Goal: Information Seeking & Learning: Learn about a topic

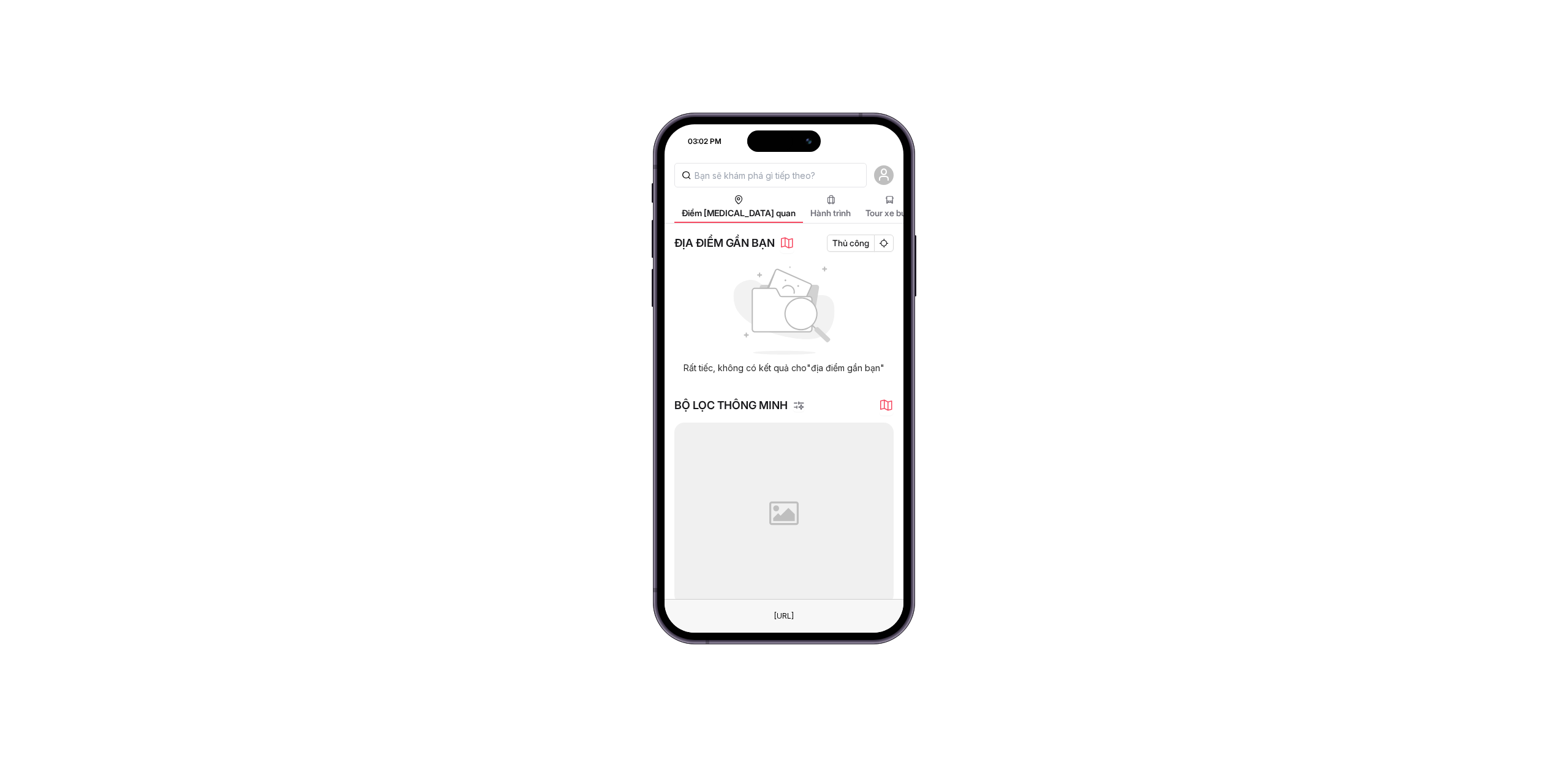
click at [869, 278] on div "Rất tiếc, không có kết quả cho "địa điểm gần bạn"" at bounding box center [784, 320] width 220 height 121
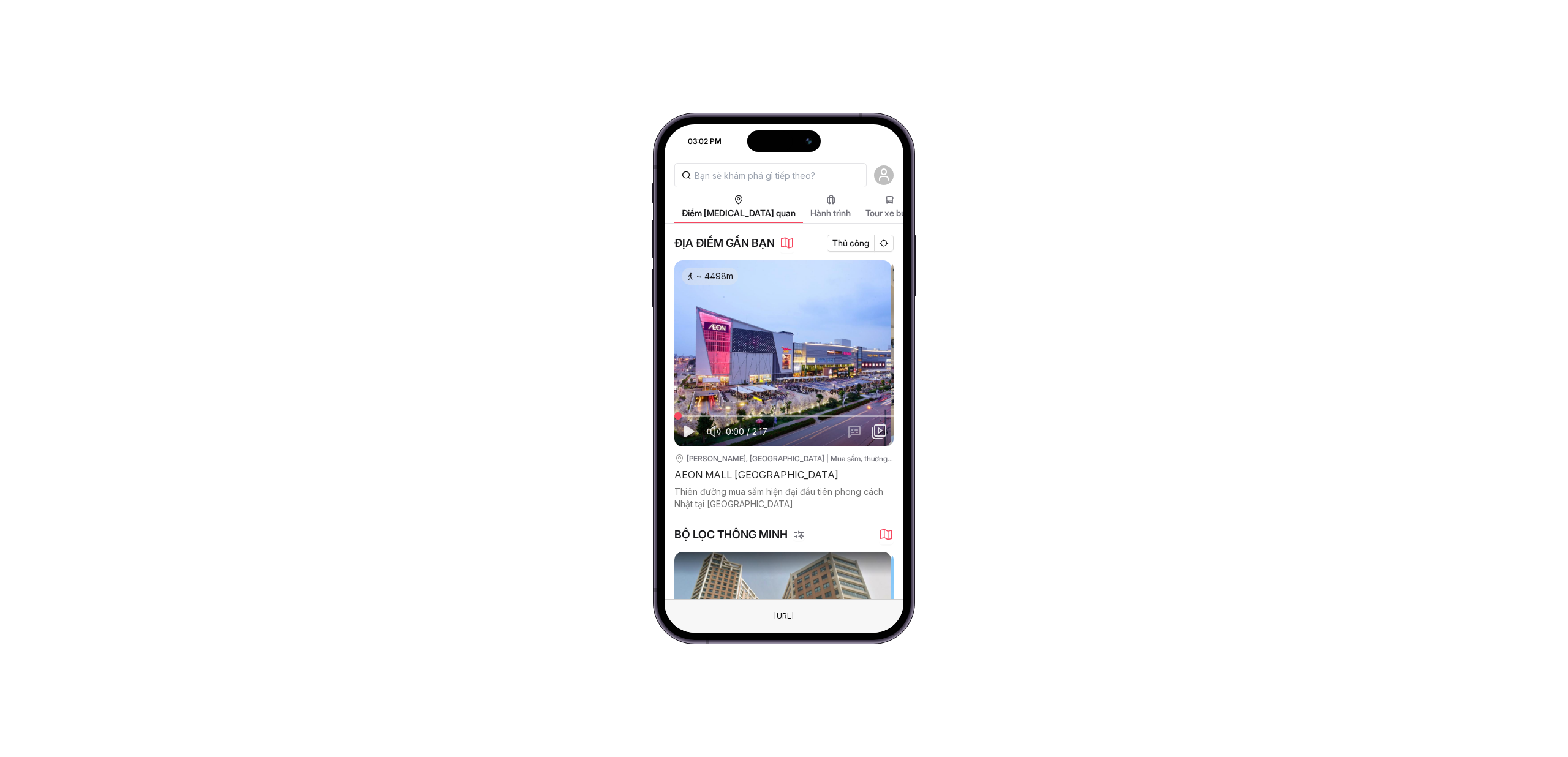
click at [804, 178] on input "text" at bounding box center [770, 175] width 192 height 25
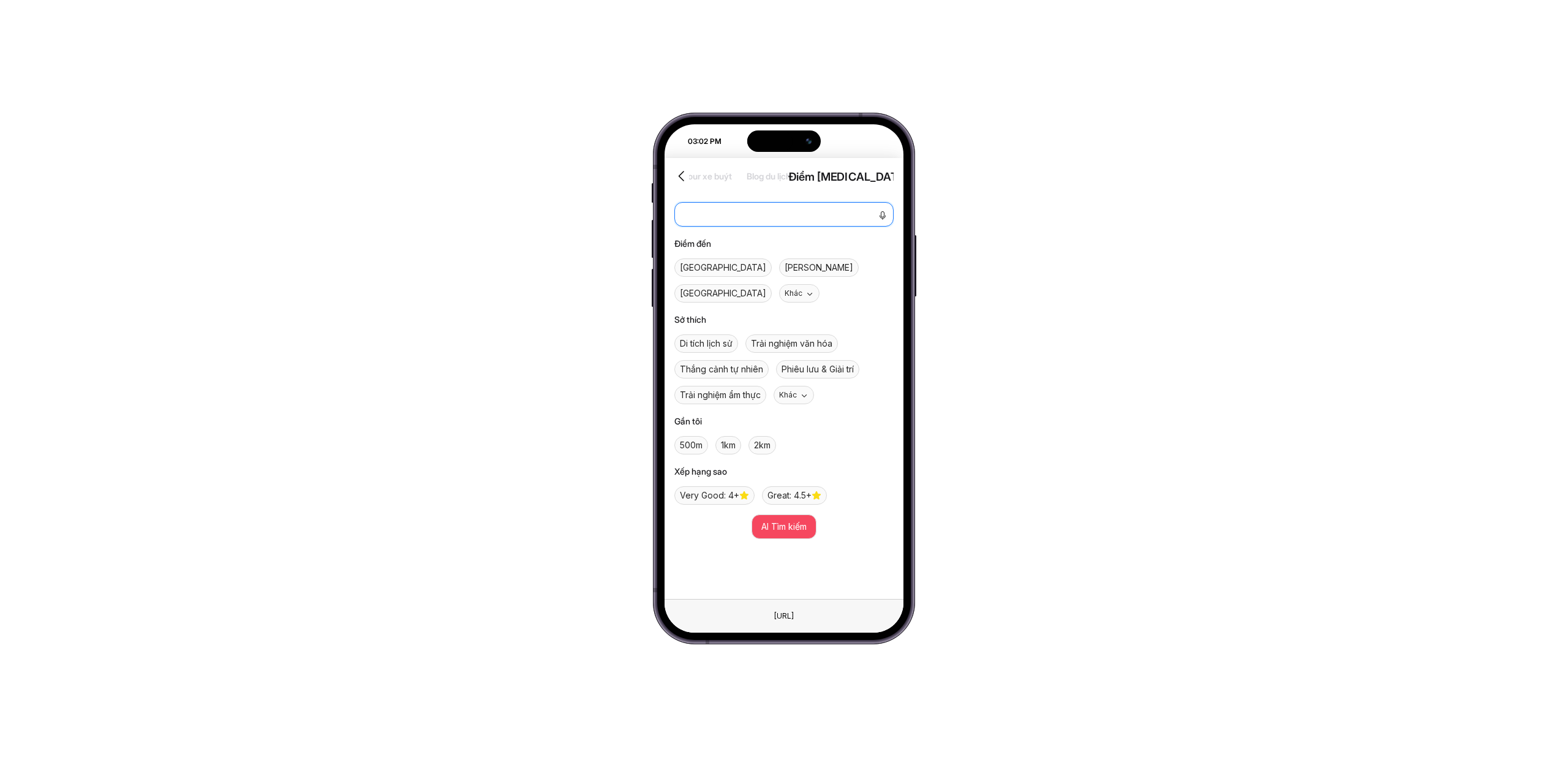
click at [694, 204] on textarea at bounding box center [784, 214] width 220 height 25
type textarea "a"
type textarea "aa"
type textarea "aam"
type textarea "aamr"
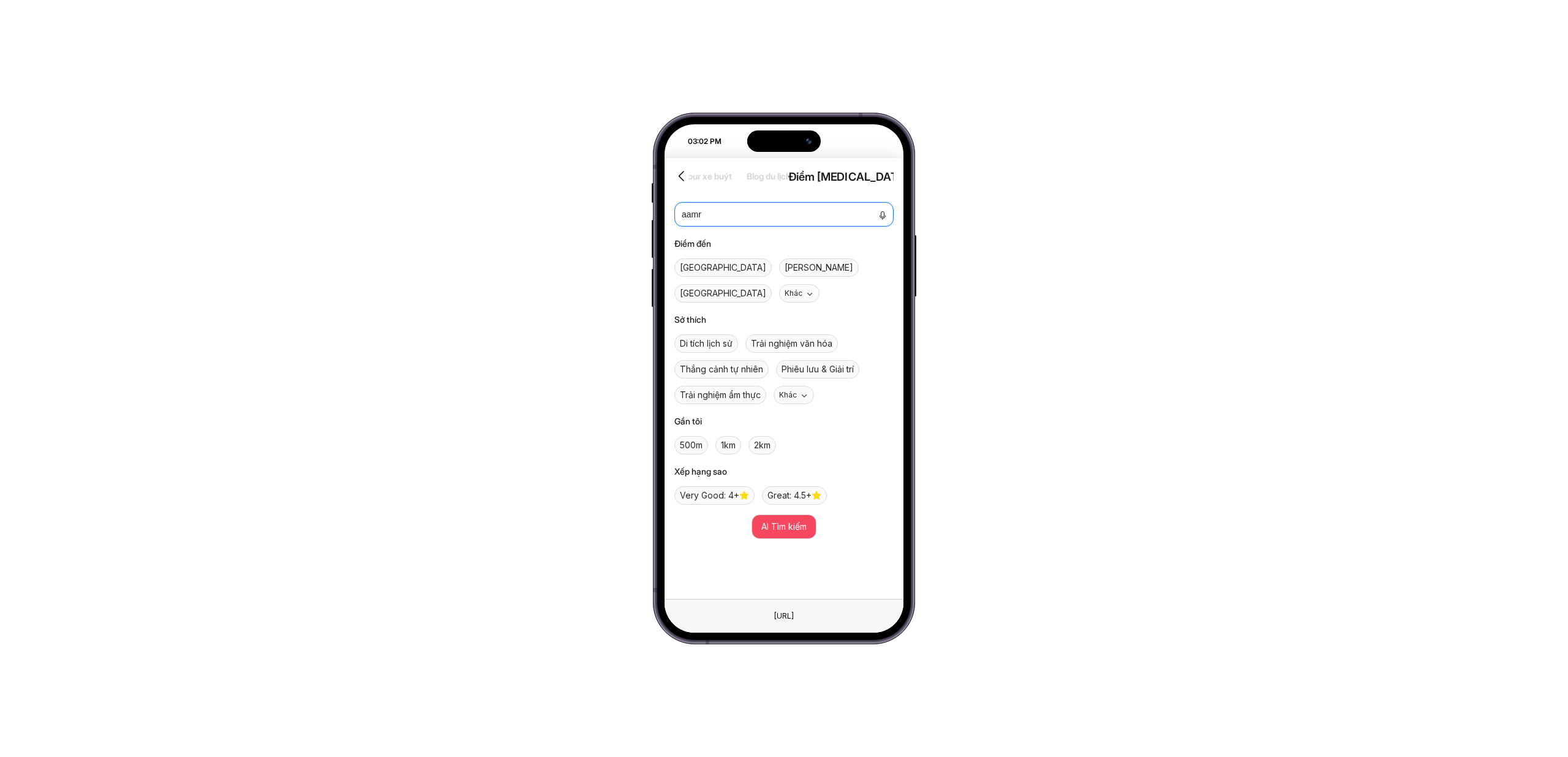
type textarea "aam"
type textarea "aa"
type textarea "a"
type textarea "â"
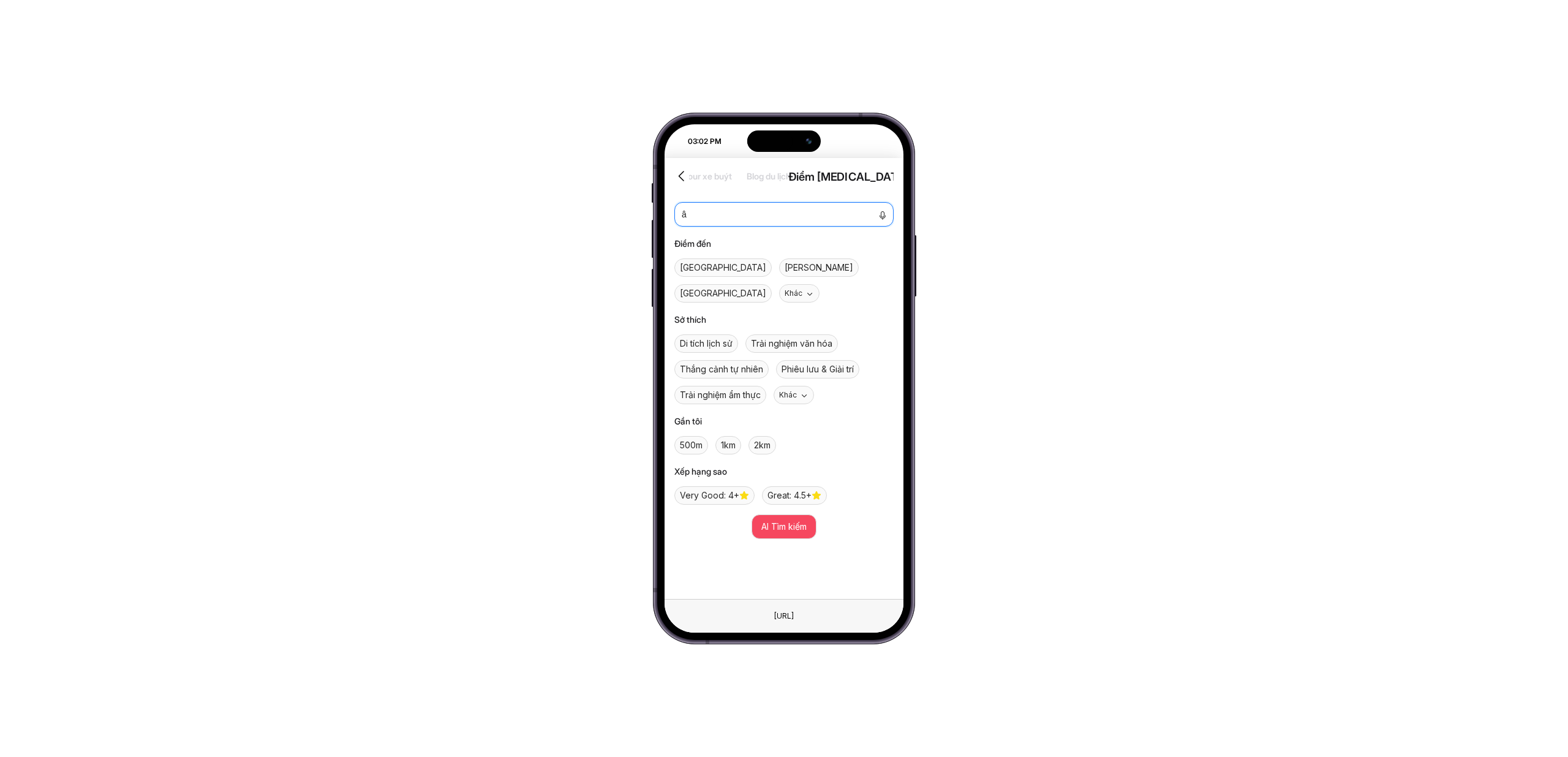
type textarea "âm"
type textarea "ẩm"
type textarea "ẩm th"
type textarea "ẩm thuc"
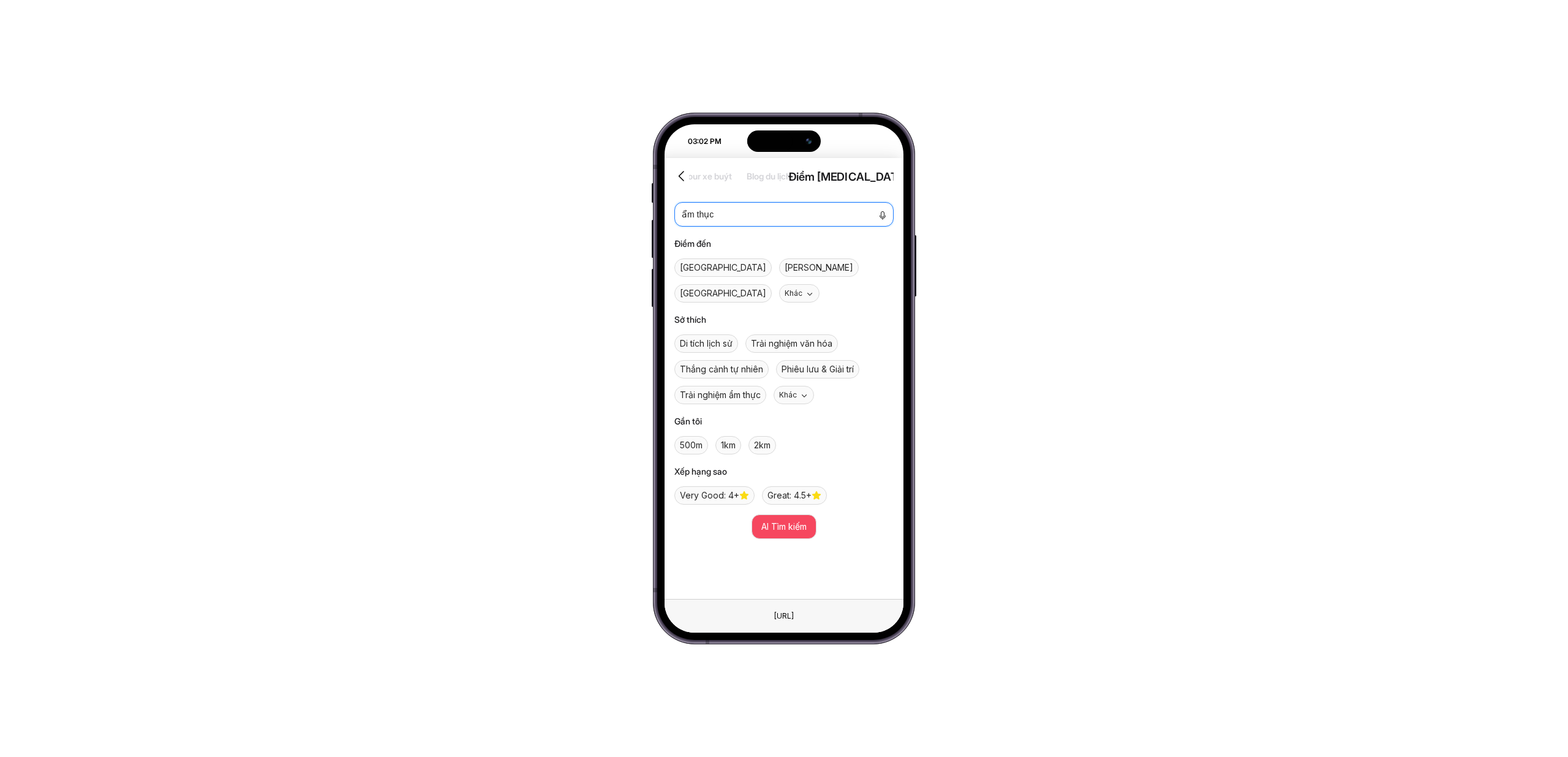
type textarea "ẩm thực"
type textarea "ẩm thực p"
type textarea "ẩm thực ph"
type textarea "ẩm thực pha"
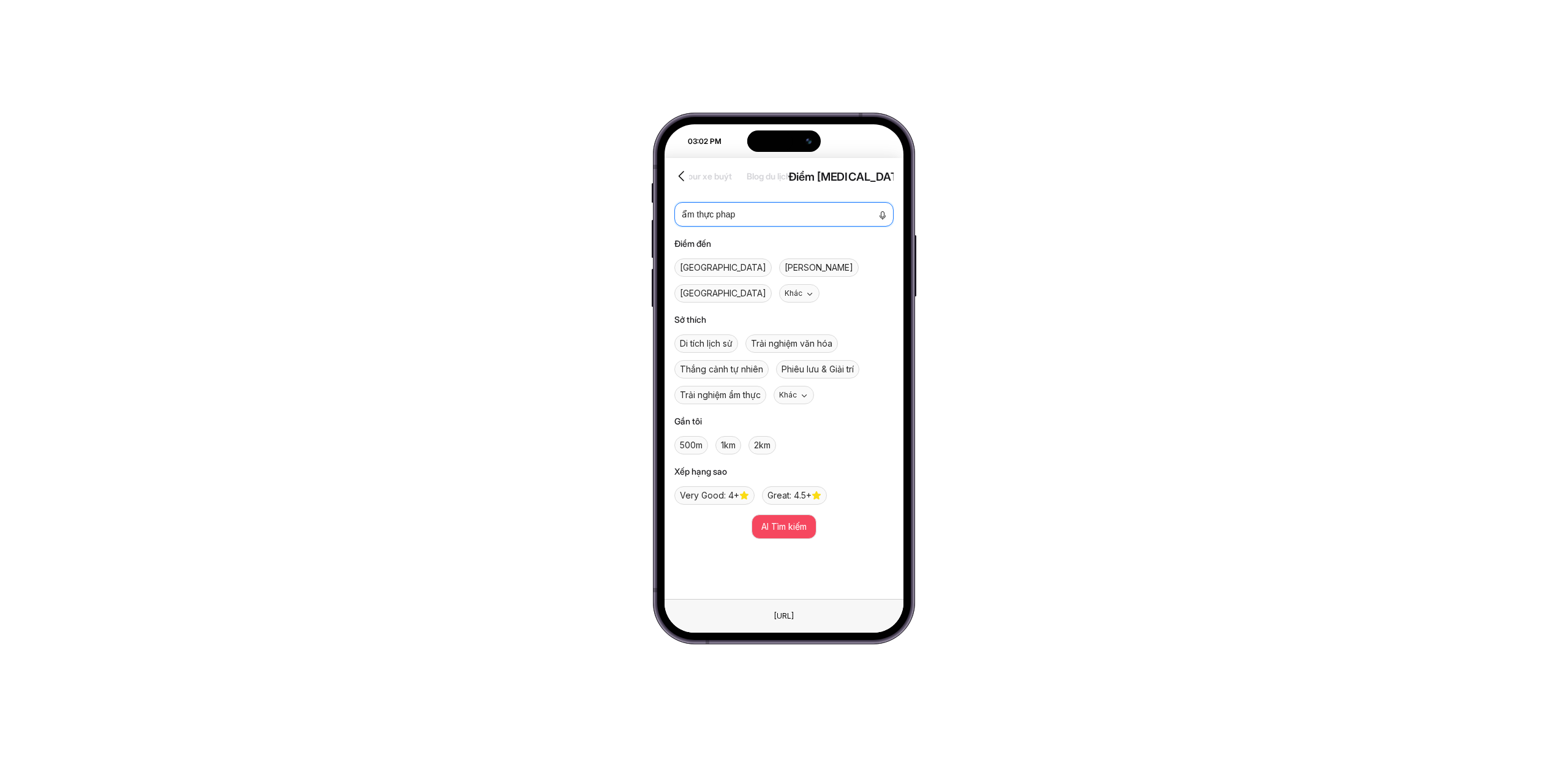
type textarea "ẩm thực pháp"
click at [775, 520] on span "AI Tìm kiếm" at bounding box center [784, 526] width 45 height 13
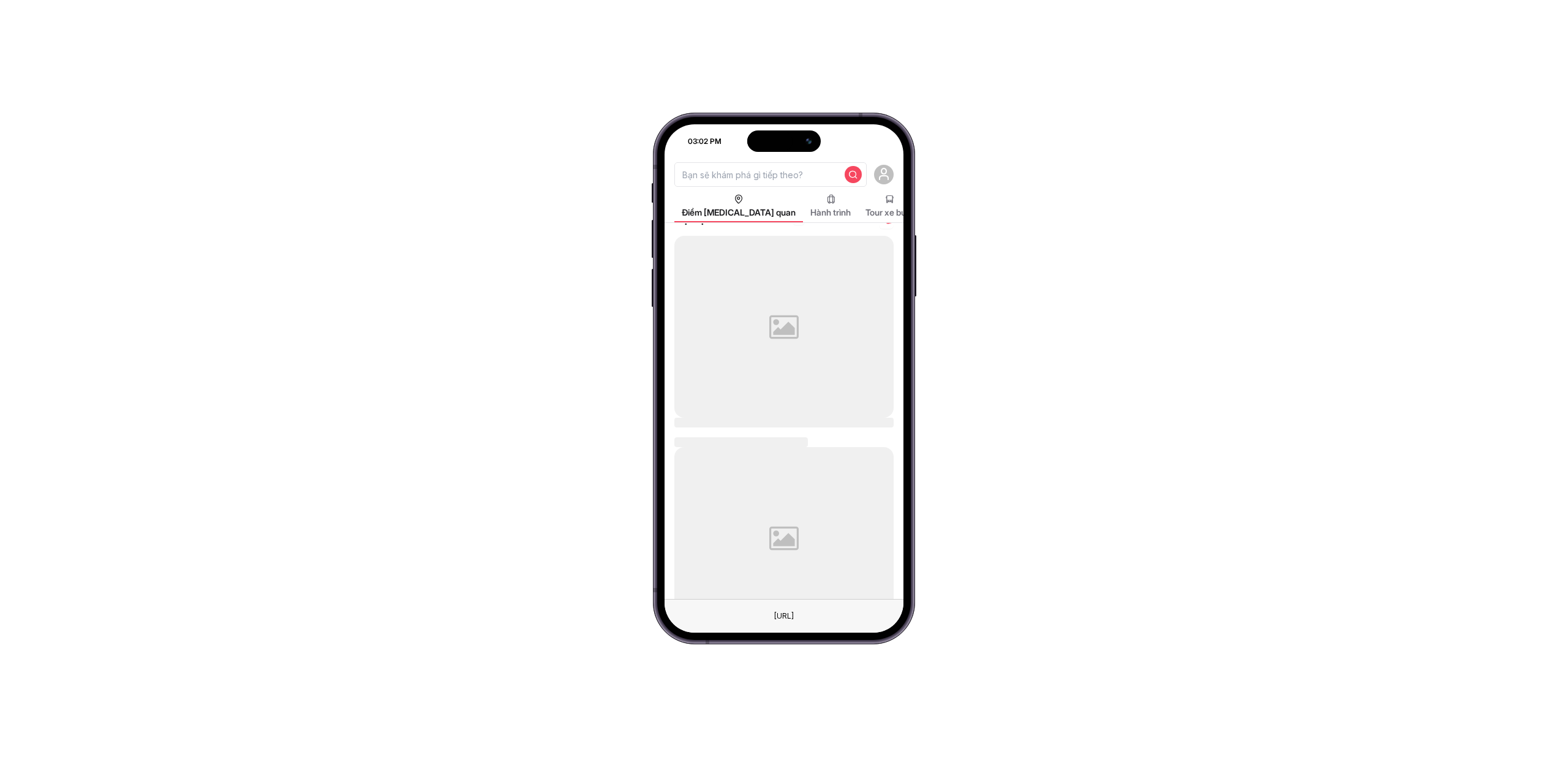
scroll to position [182, 0]
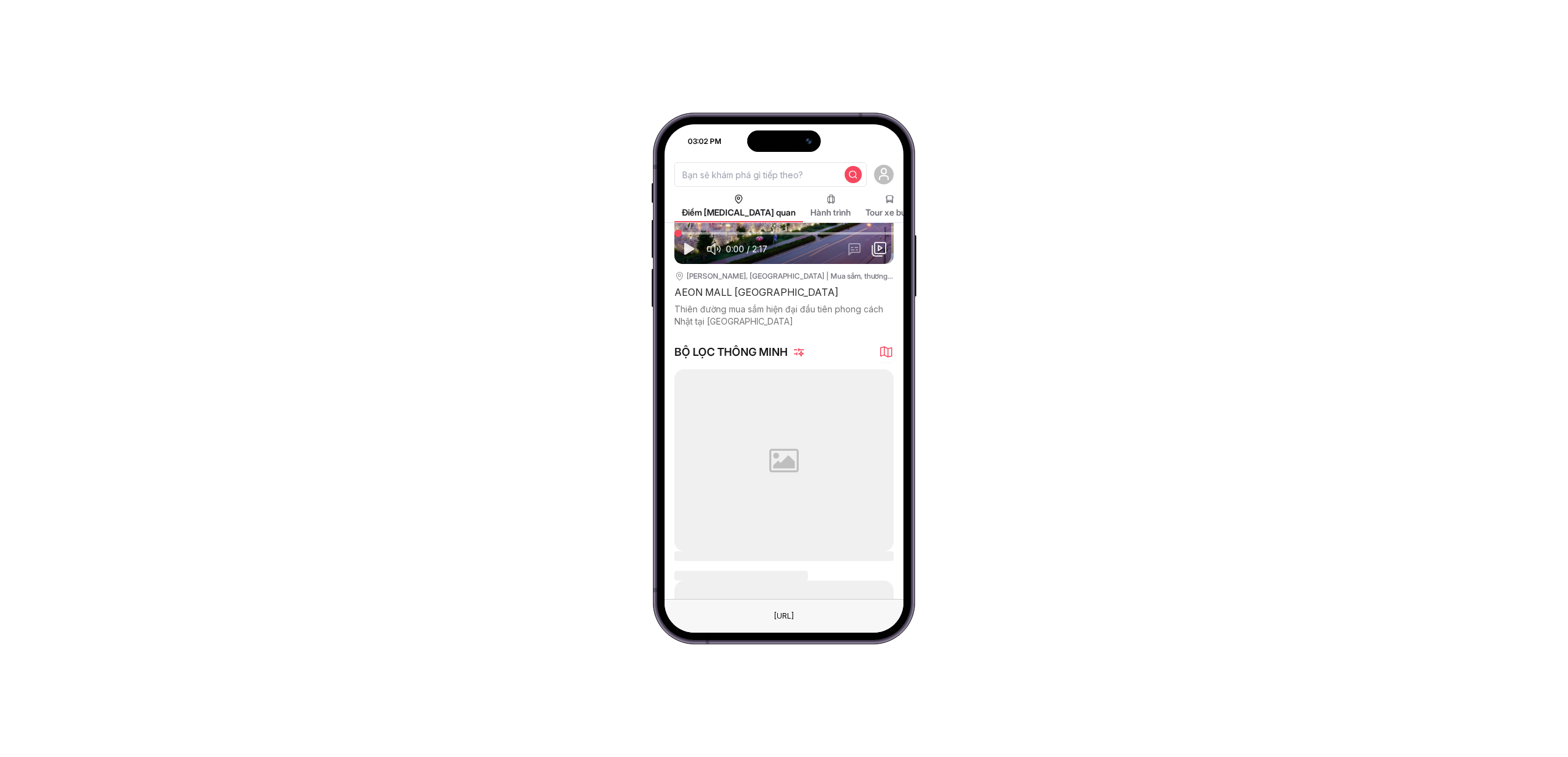
type input "ẩm thực pháp"
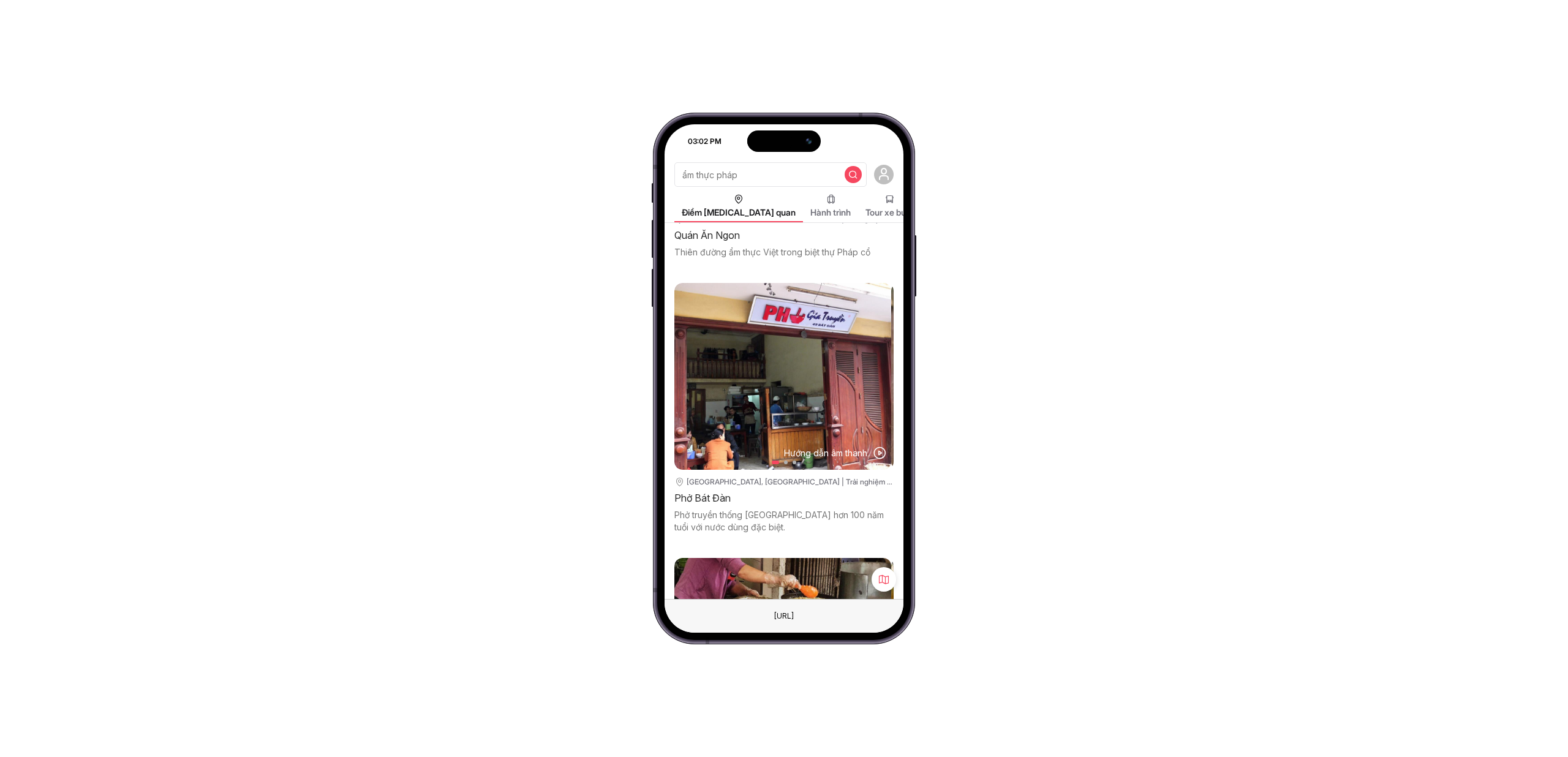
scroll to position [1265, 0]
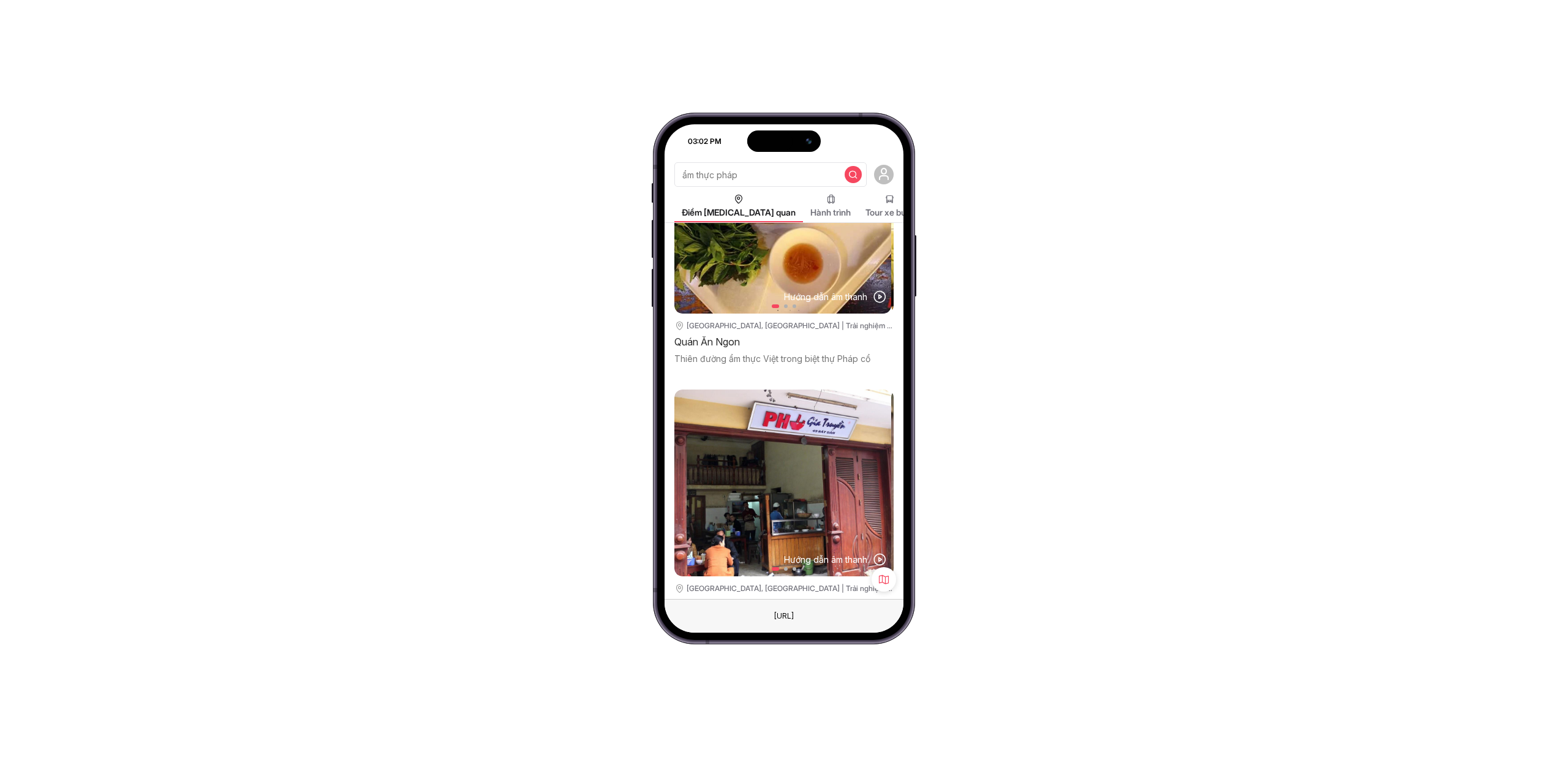
click at [727, 182] on input "ẩm thực pháp" at bounding box center [770, 175] width 192 height 25
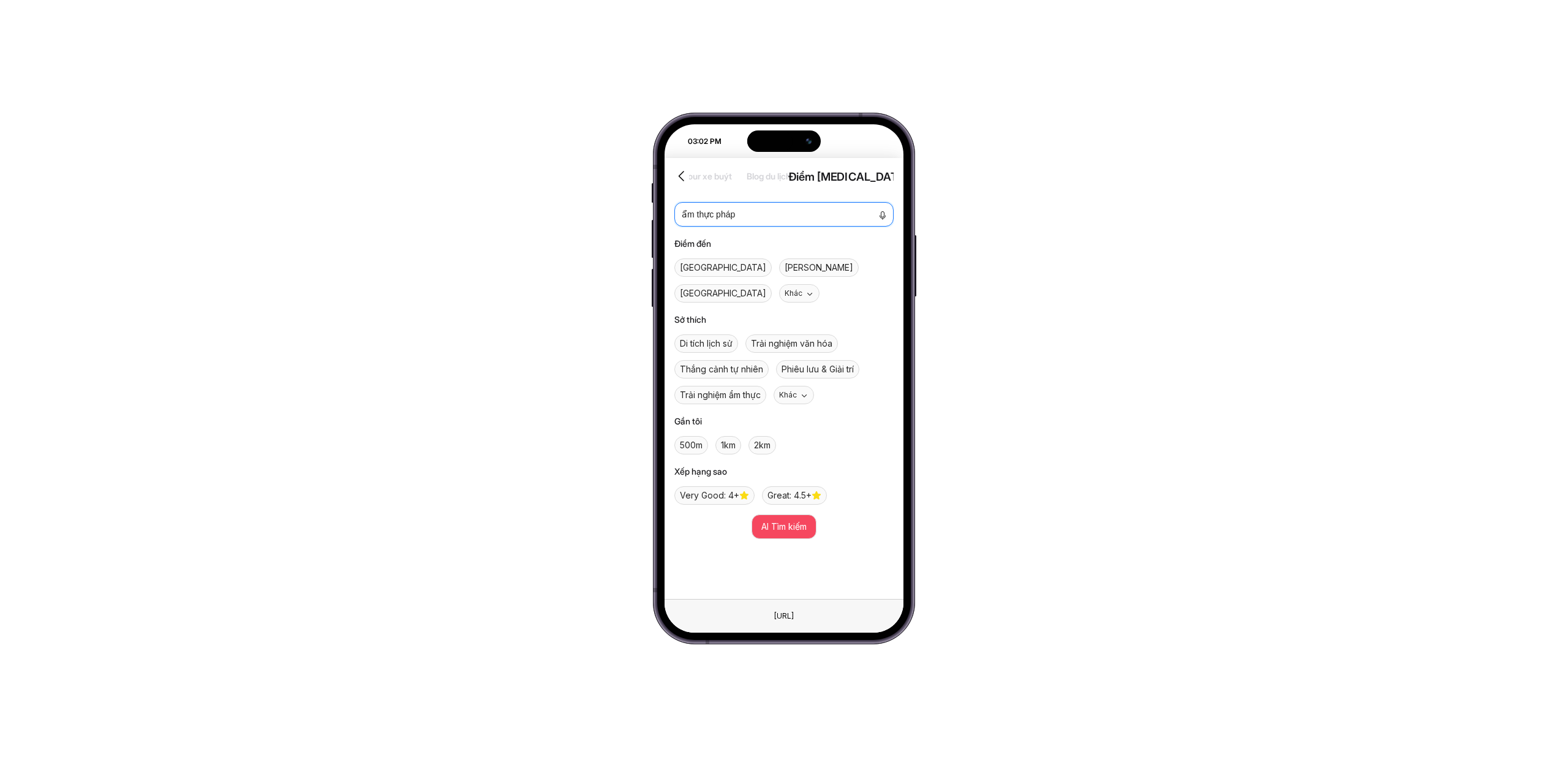
click at [729, 210] on textarea "ẩm thực pháp" at bounding box center [784, 214] width 220 height 25
type textarea "ẩm thực ha"
type textarea "ẩm thực han"
type textarea "ẩm thực hàn"
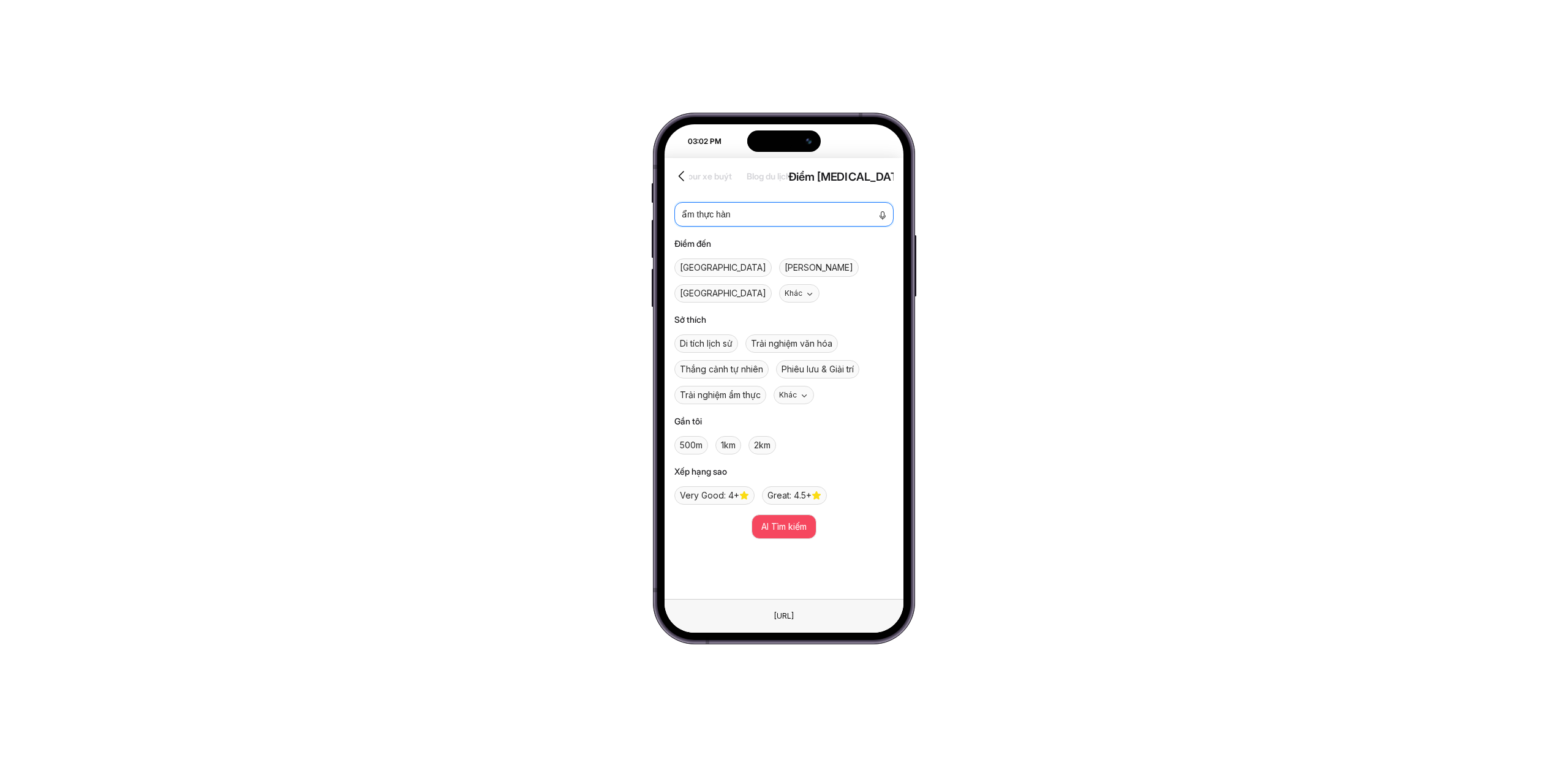
type textarea "ẩm thực hàn"
click at [791, 520] on span "AI Tìm kiếm" at bounding box center [784, 526] width 45 height 13
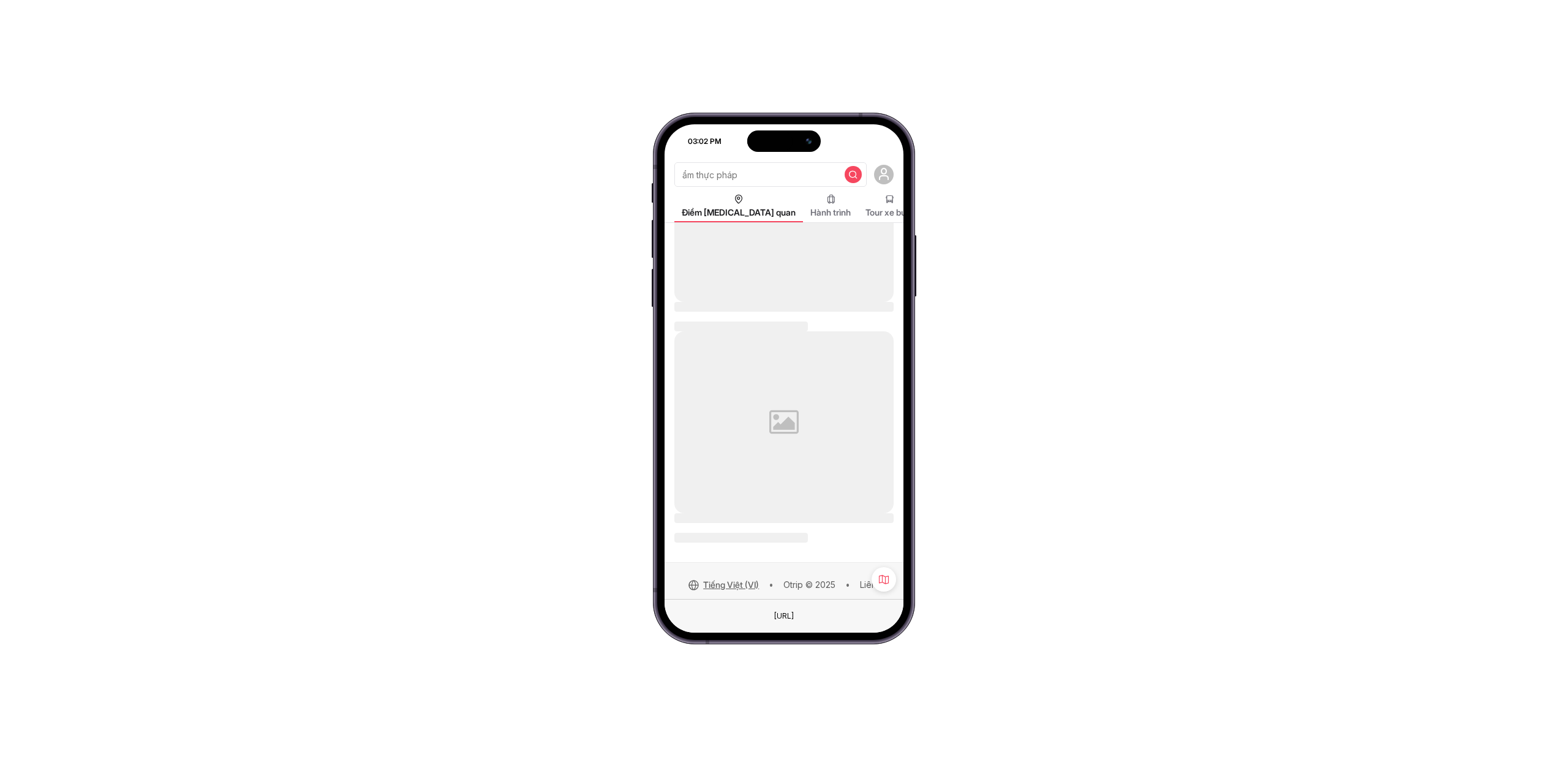
scroll to position [643, 0]
click at [770, 173] on input "ẩm thực pháp" at bounding box center [770, 175] width 192 height 25
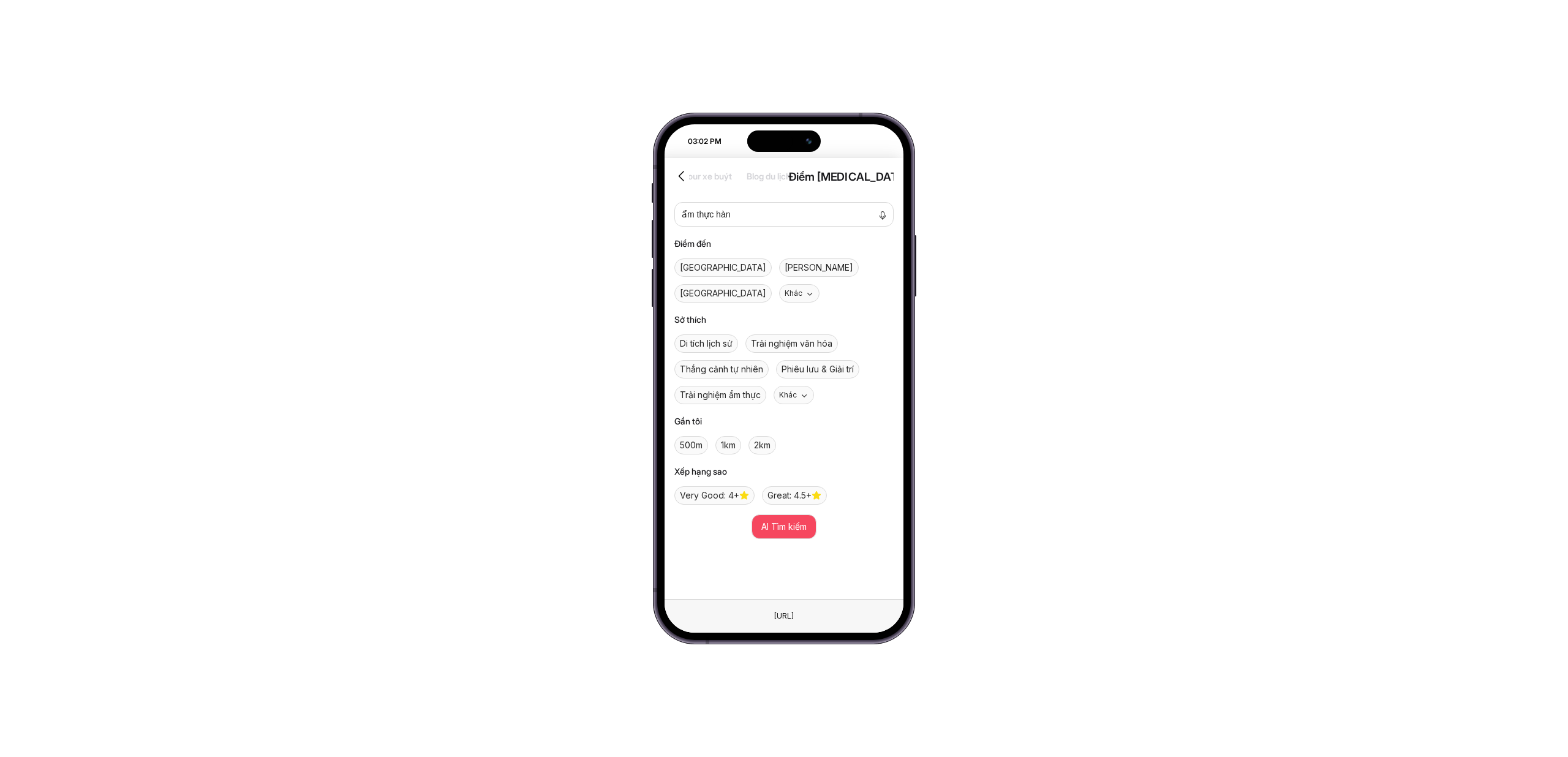
click at [770, 173] on div "Điểm tham quan Hành trình Tour xe buýt Blog du lịch Điểm tham quan Hành trình T…" at bounding box center [779, 176] width 573 height 22
click at [747, 216] on textarea "ẩm thực hàn" at bounding box center [784, 214] width 220 height 25
click at [677, 178] on icon at bounding box center [681, 176] width 15 height 15
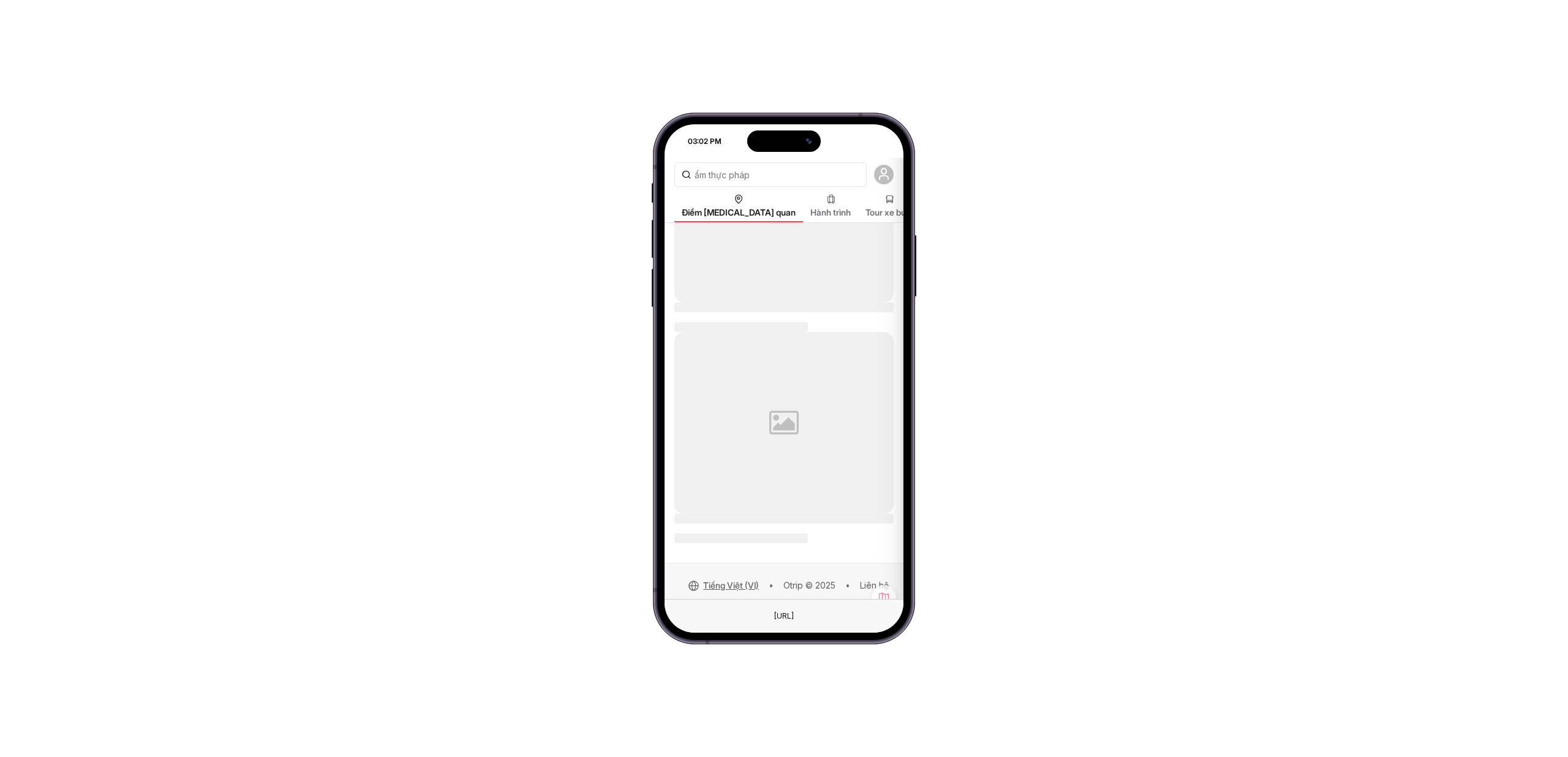
scroll to position [638, 0]
type input "ẩm thực hàn"
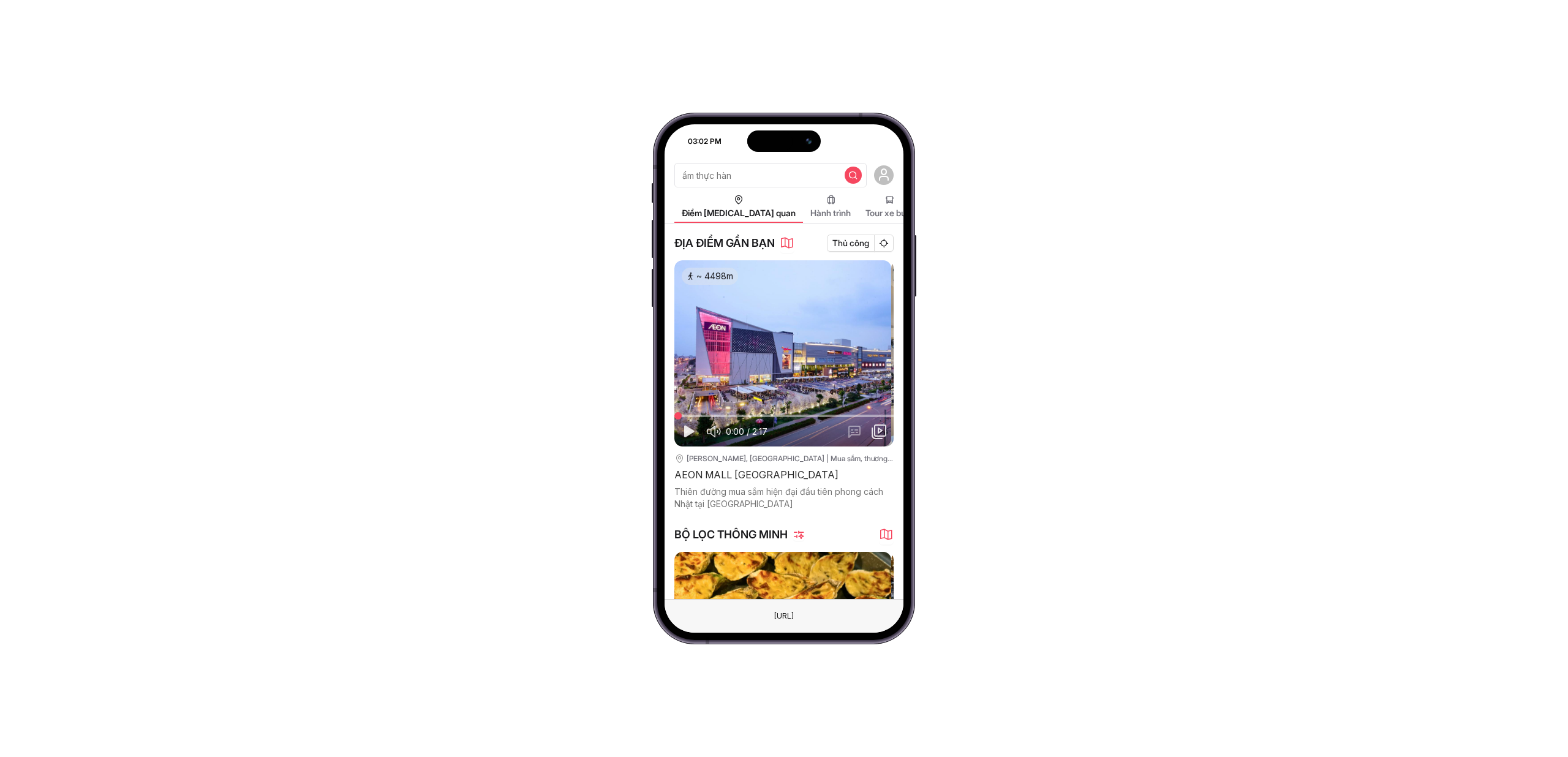
scroll to position [259, 0]
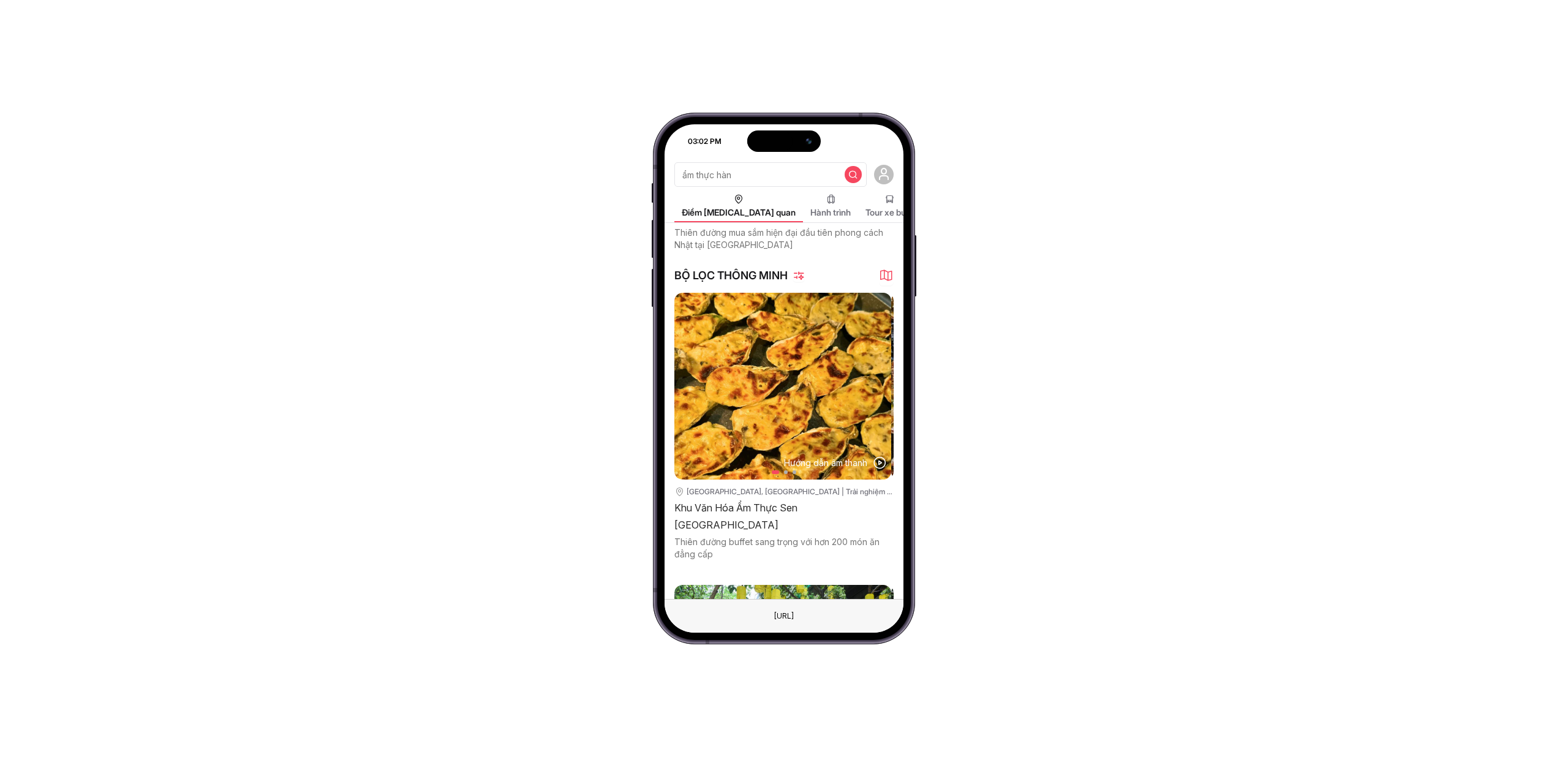
click at [1065, 351] on div "03:02 PM ẩm thực hàn Điểm tham quan Hành trình Tour xe buýt Tour thành phố Blog…" at bounding box center [784, 378] width 1568 height 757
click at [792, 170] on input "ẩm thực hàn" at bounding box center [770, 175] width 192 height 25
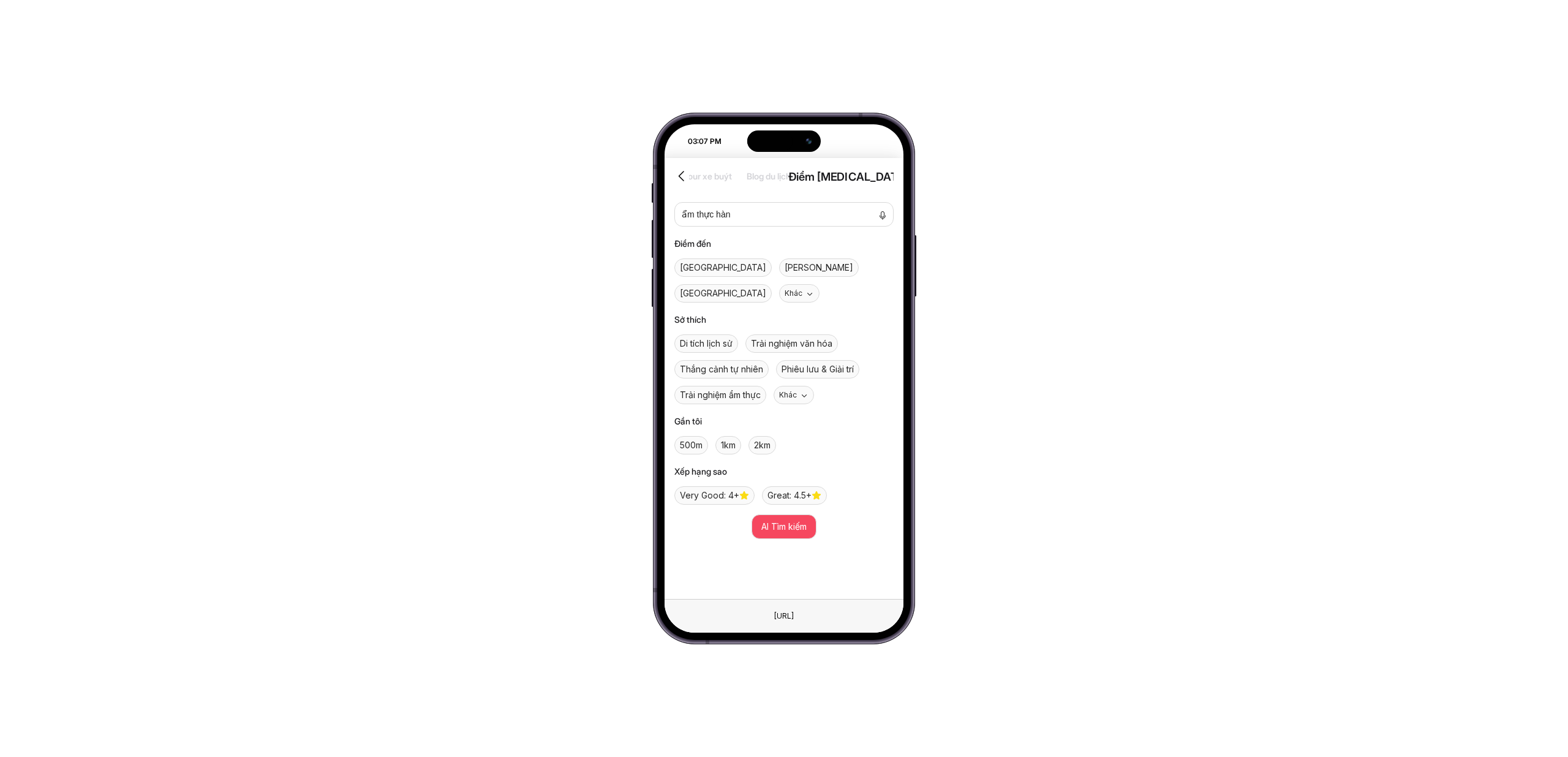
click at [792, 170] on div "Điểm tham quan Hành trình Tour xe buýt Blog du lịch Điểm tham quan Hành trình T…" at bounding box center [779, 176] width 573 height 22
click at [734, 216] on textarea "ẩm thực hàn" at bounding box center [784, 214] width 220 height 25
click at [1019, 296] on div "03:08 PM ẩm thực hàn Điểm tham quan Hành trình Tour xe buýt Tour thành phố Blog…" at bounding box center [784, 378] width 1568 height 757
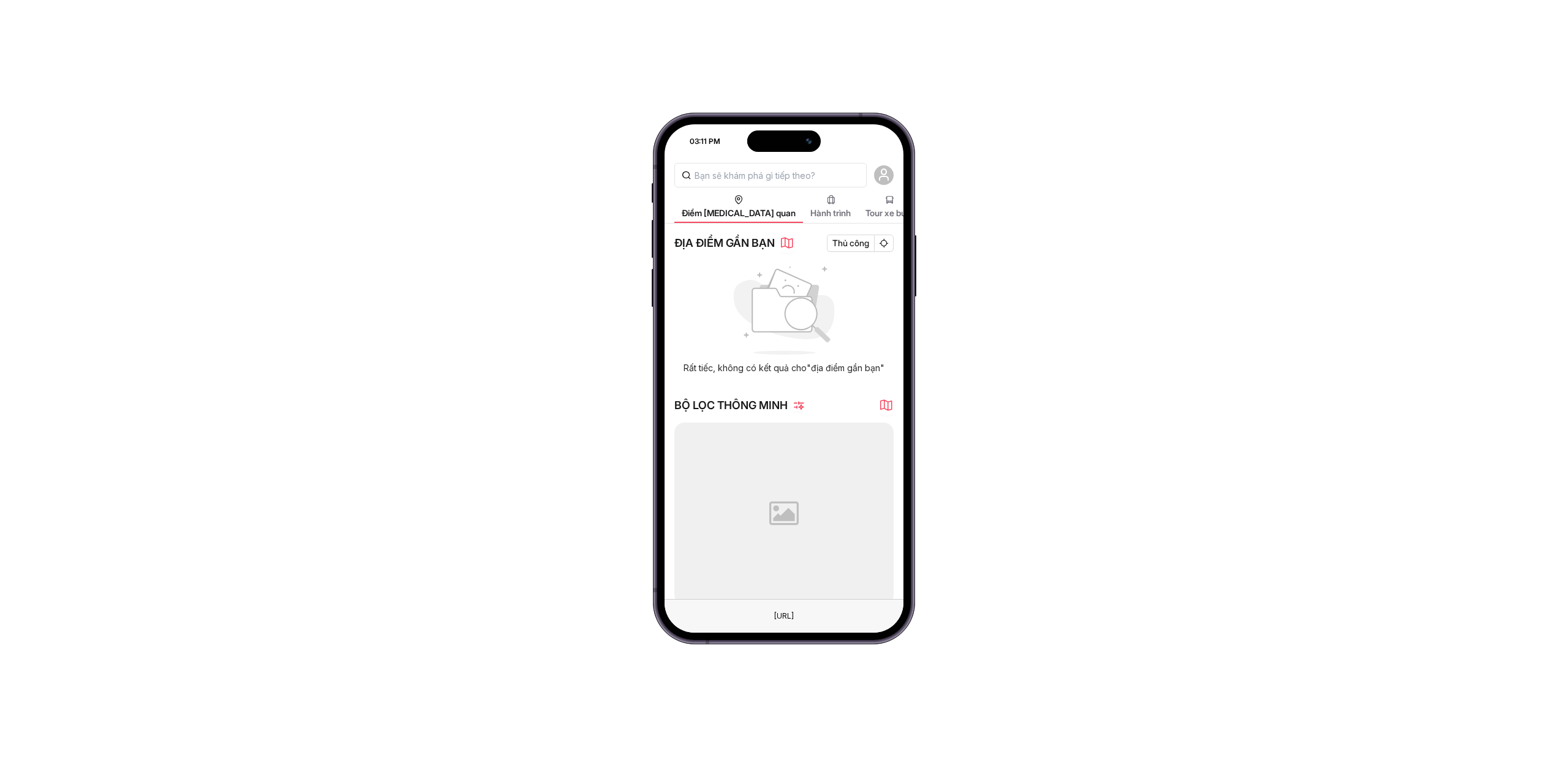
type input "ẩm thực hàn"
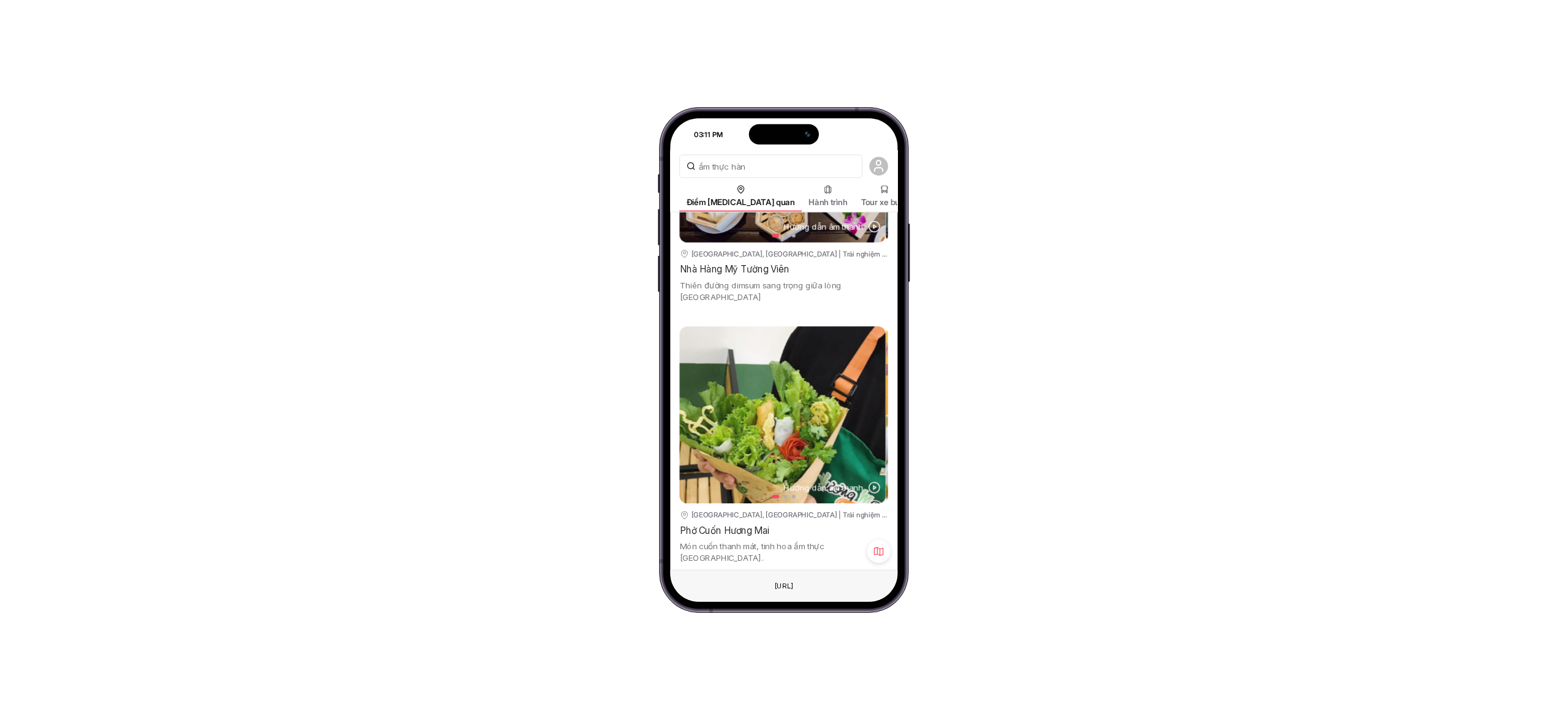
scroll to position [1310, 0]
